Goal: Task Accomplishment & Management: Manage account settings

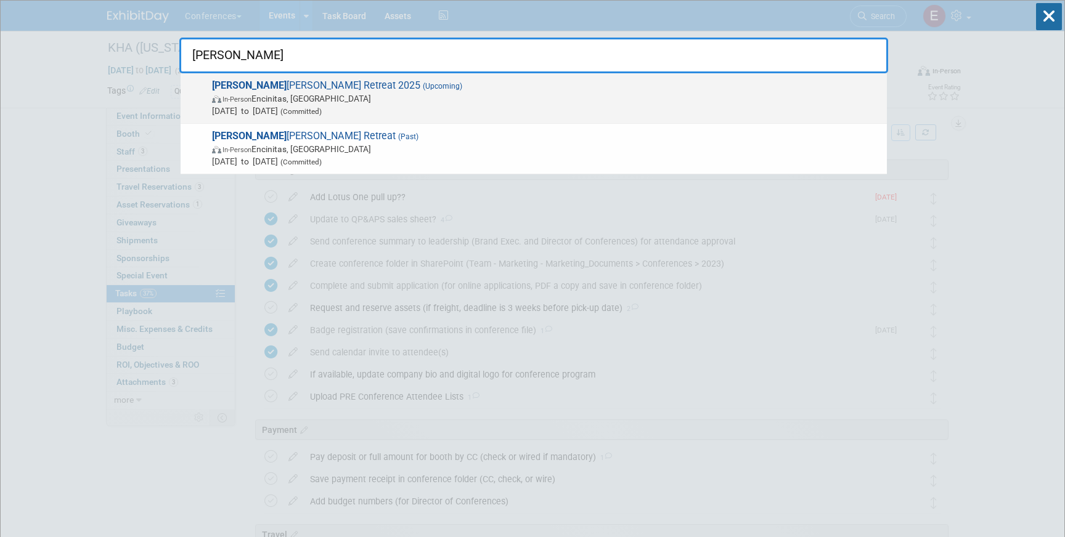
type input "[PERSON_NAME]"
click at [438, 103] on span "In-Person Encinitas, [GEOGRAPHIC_DATA]" at bounding box center [546, 98] width 668 height 12
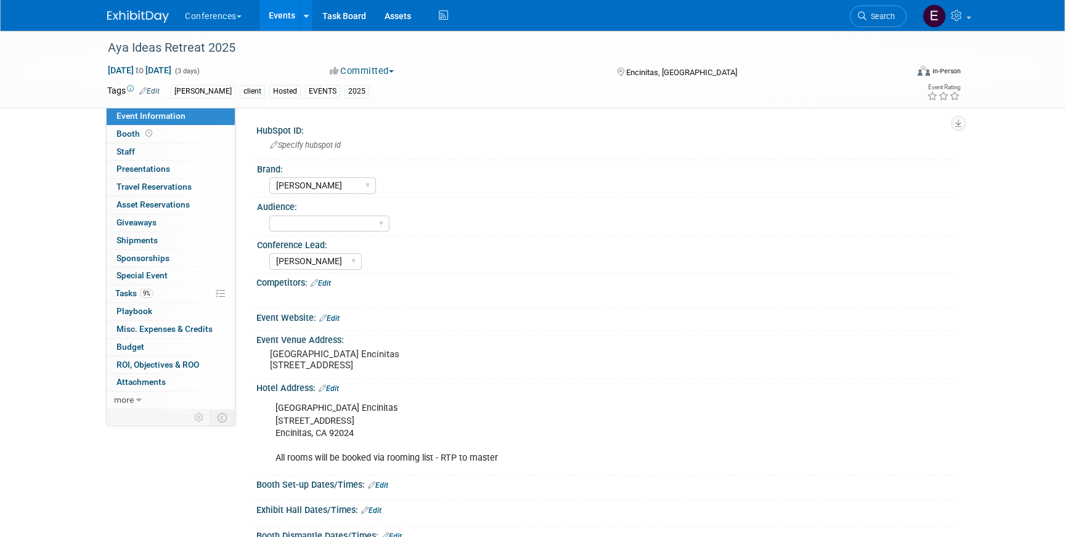
select select "[PERSON_NAME]"
click at [183, 137] on link "Booth" at bounding box center [171, 134] width 128 height 17
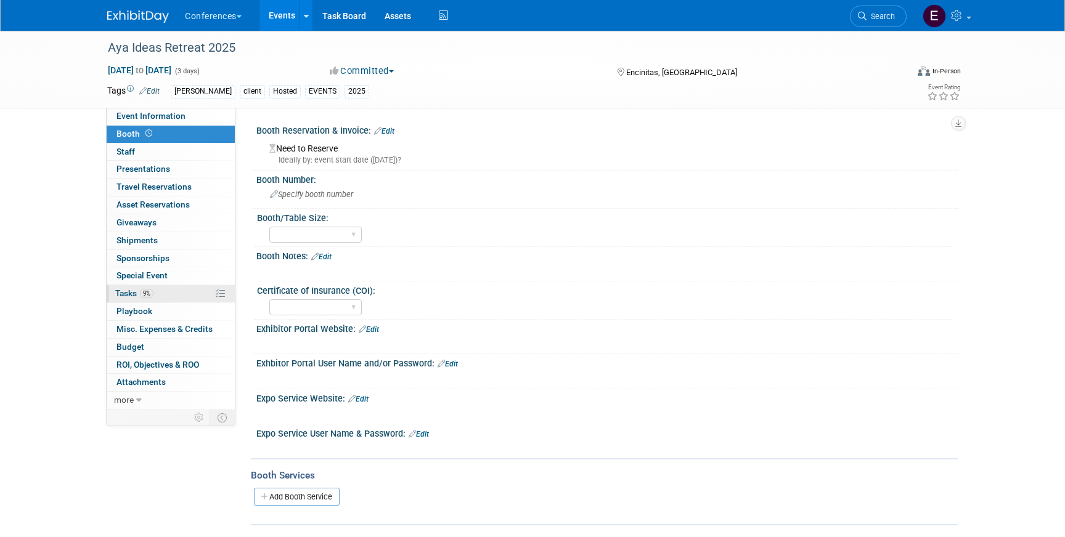
click at [171, 288] on link "9% Tasks 9%" at bounding box center [171, 293] width 128 height 17
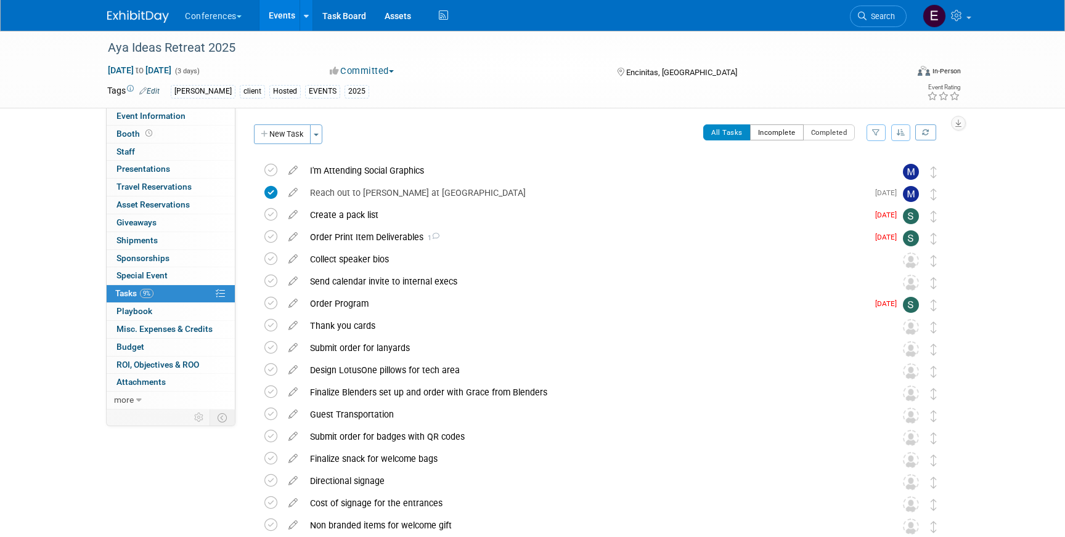
click at [777, 134] on button "Incomplete" at bounding box center [777, 132] width 54 height 16
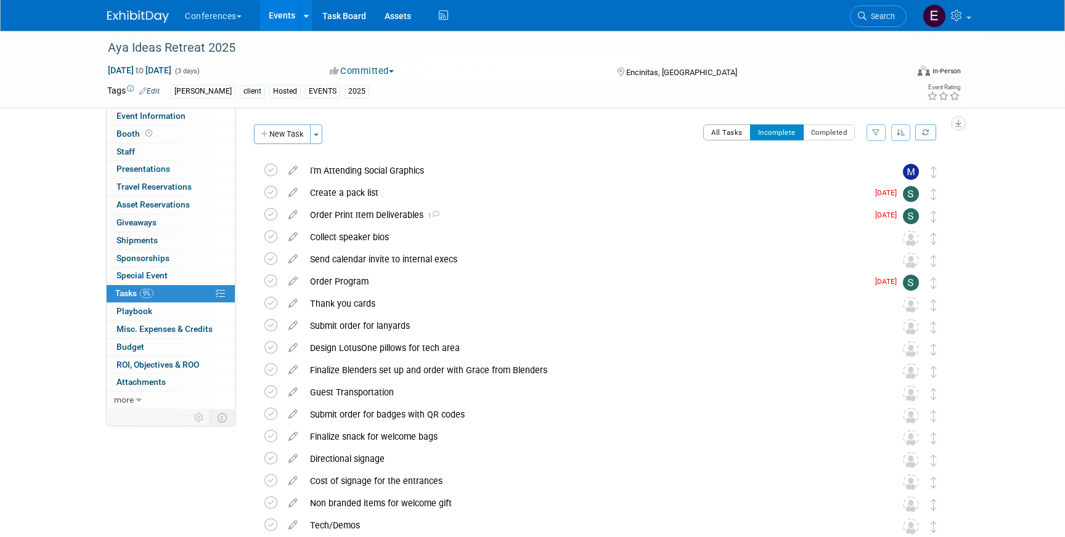
click at [732, 134] on button "All Tasks" at bounding box center [726, 132] width 47 height 16
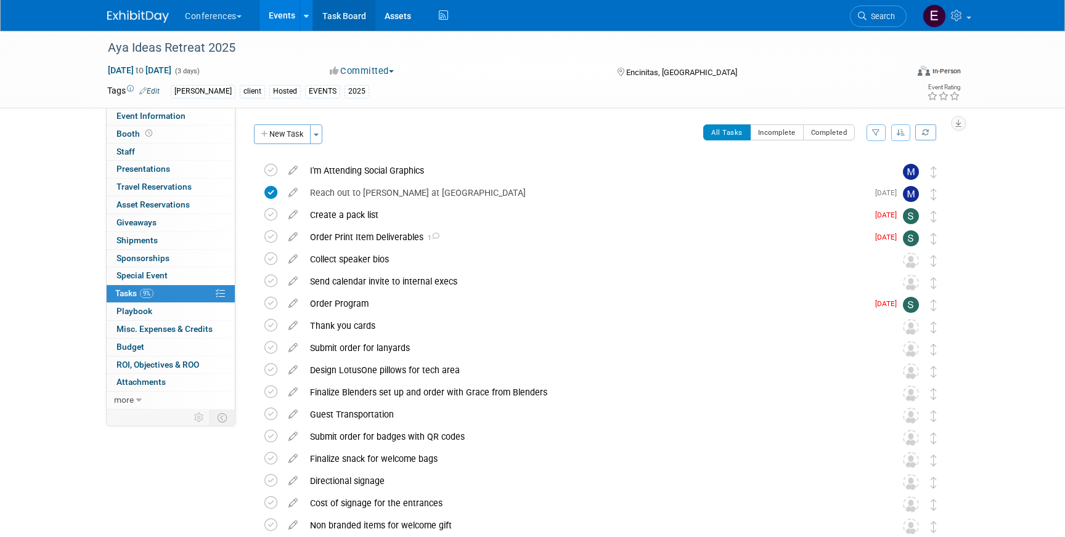
click at [357, 14] on link "Task Board" at bounding box center [344, 15] width 62 height 31
